Goal: Navigation & Orientation: Find specific page/section

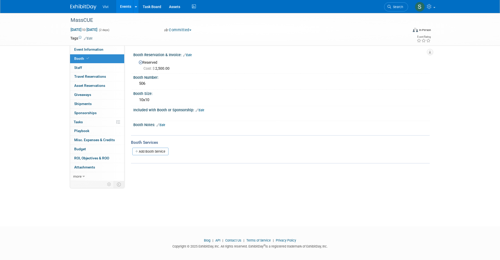
click at [86, 11] on div "Vivi Events Add Event Bulk Upload Events Shareable Event Boards Recently Viewed…" at bounding box center [249, 6] width 359 height 13
click at [87, 8] on img at bounding box center [83, 6] width 26 height 5
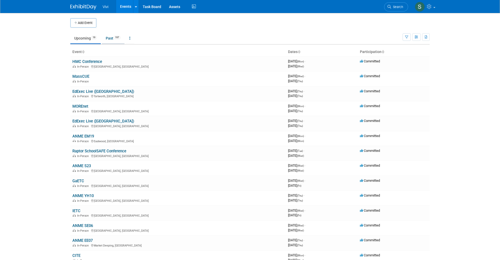
click at [109, 35] on link "Past 197" at bounding box center [113, 38] width 23 height 10
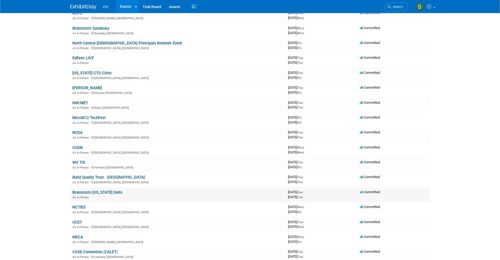
scroll to position [347, 0]
click at [81, 206] on link "NCTIES" at bounding box center [78, 208] width 13 height 5
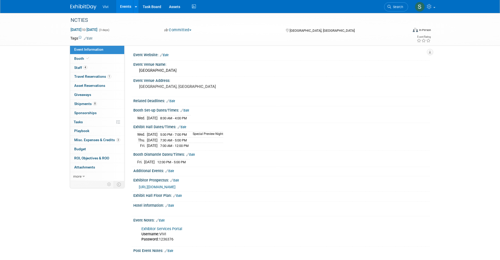
click at [140, 119] on td "Wed." at bounding box center [142, 117] width 10 height 5
drag, startPoint x: 167, startPoint y: 118, endPoint x: 200, endPoint y: 117, distance: 33.1
click at [191, 117] on tr "Wed. Mar 5, 2025 8:00 AM - 4:00 PM" at bounding box center [164, 117] width 54 height 5
drag, startPoint x: 167, startPoint y: 133, endPoint x: 226, endPoint y: 149, distance: 60.7
click at [226, 149] on div "Exhibit Hall Dates/Times: Edit Wed. Mar 5, 2025 5:00 PM - 7:00 PM Special Previ…" at bounding box center [280, 137] width 299 height 28
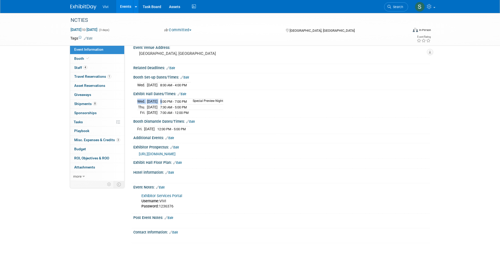
scroll to position [35, 0]
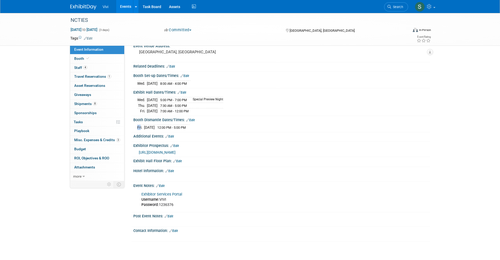
drag, startPoint x: 140, startPoint y: 127, endPoint x: 205, endPoint y: 127, distance: 65.1
click at [205, 127] on div "Fri. Mar 7, 2025 12:00 PM - 5:00 PM" at bounding box center [281, 126] width 289 height 7
click at [212, 215] on div "Post Event Notes: Edit" at bounding box center [281, 216] width 296 height 7
click at [153, 239] on div "Contact Information: Edit X" at bounding box center [280, 234] width 299 height 15
click at [210, 220] on div at bounding box center [255, 222] width 235 height 5
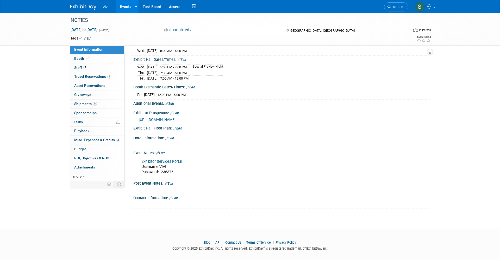
scroll to position [69, 0]
click at [80, 57] on span "Booth" at bounding box center [82, 59] width 16 height 4
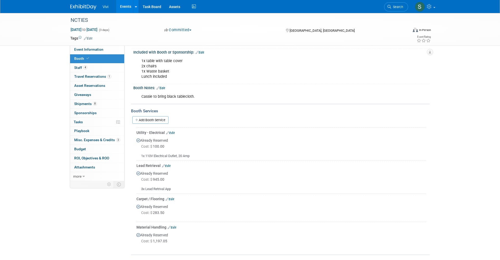
scroll to position [58, 0]
click at [83, 68] on span "4" at bounding box center [85, 68] width 4 height 4
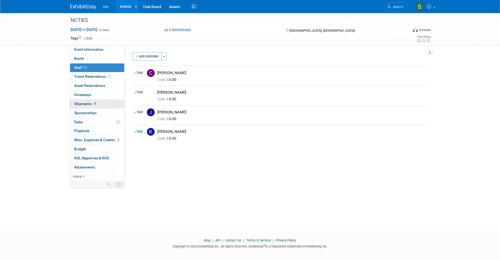
click at [86, 105] on link "8 Shipments 8" at bounding box center [97, 104] width 54 height 9
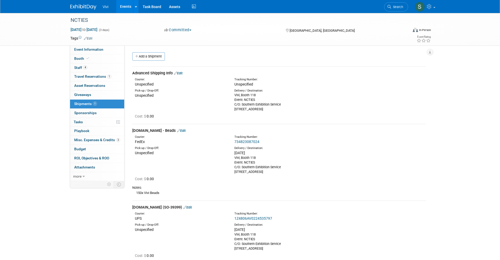
click at [251, 140] on link "734823087024" at bounding box center [246, 142] width 25 height 4
click at [94, 7] on img at bounding box center [83, 6] width 26 height 5
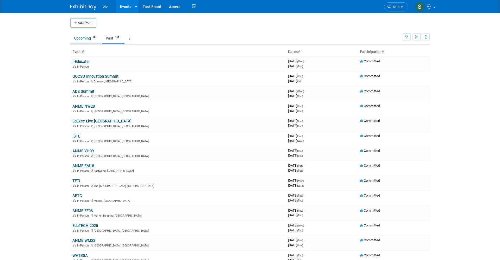
click at [80, 38] on link "Upcoming 19" at bounding box center [85, 38] width 30 height 10
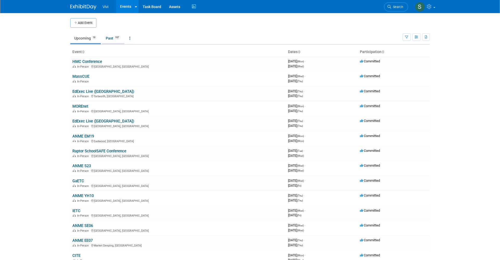
click at [120, 38] on span "197" at bounding box center [117, 38] width 7 height 4
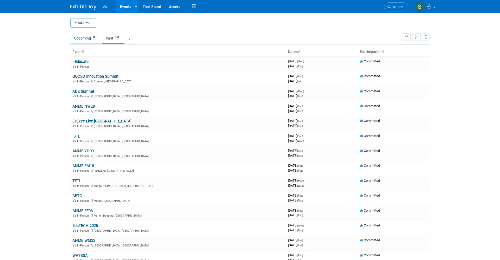
click at [79, 38] on link "Upcoming 19" at bounding box center [85, 38] width 30 height 10
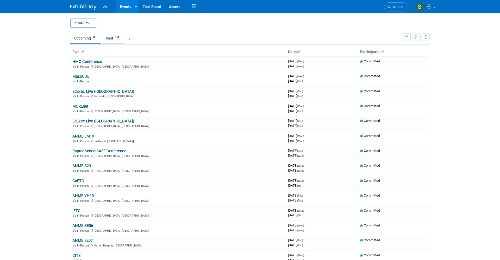
click at [114, 39] on link "Past 197" at bounding box center [113, 38] width 23 height 10
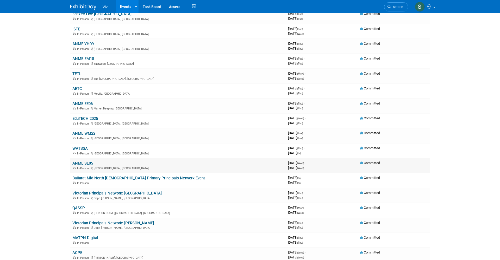
scroll to position [110, 0]
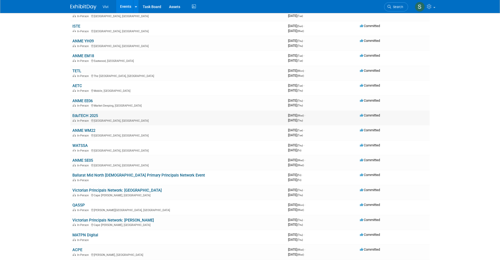
click at [88, 114] on link "EduTECH 2025" at bounding box center [85, 116] width 26 height 5
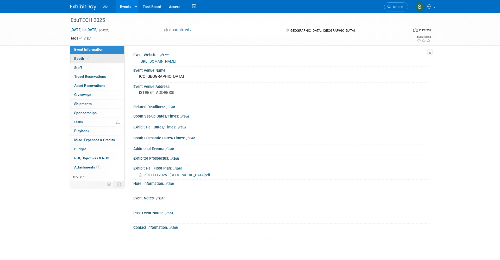
click at [91, 58] on link "Booth" at bounding box center [97, 58] width 54 height 9
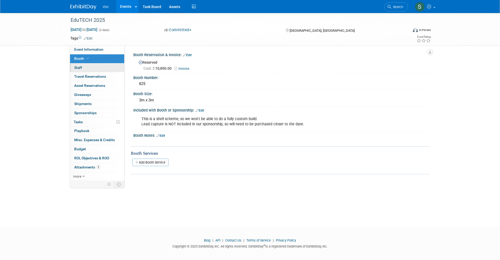
click at [92, 65] on link "0 Staff 0" at bounding box center [97, 68] width 54 height 9
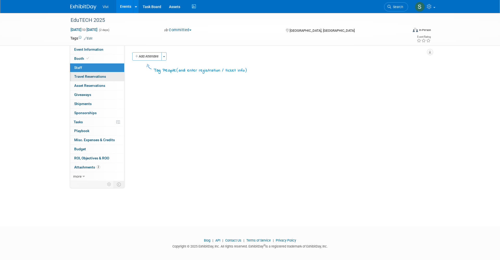
click at [92, 76] on span "Travel Reservations 0" at bounding box center [90, 76] width 32 height 4
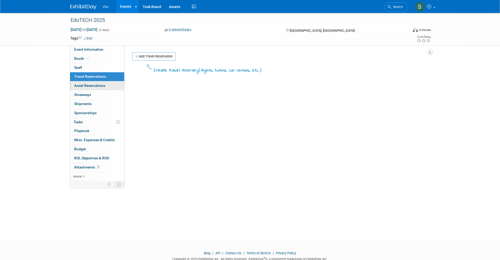
click at [90, 84] on span "Asset Reservations 0" at bounding box center [89, 86] width 31 height 4
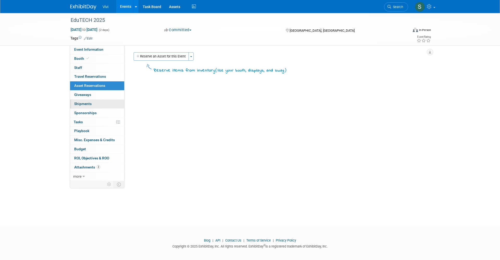
click at [89, 102] on span "Shipments 0" at bounding box center [82, 104] width 17 height 4
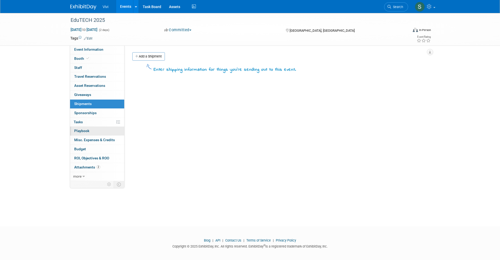
click at [86, 133] on link "0 Playbook 0" at bounding box center [97, 131] width 54 height 9
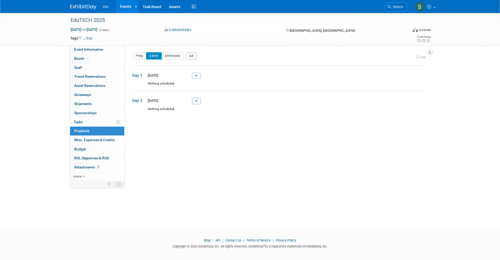
click at [74, 4] on link at bounding box center [86, 4] width 32 height 4
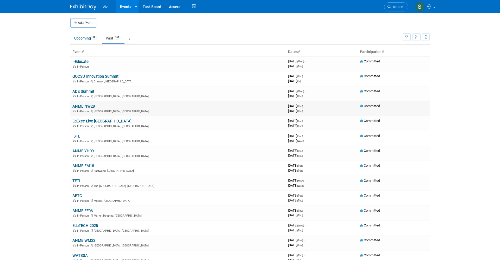
click at [79, 104] on link "ANME NW28" at bounding box center [83, 106] width 22 height 5
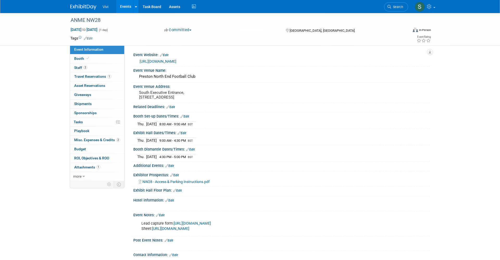
click at [86, 5] on img at bounding box center [83, 6] width 26 height 5
